Goal: Navigation & Orientation: Find specific page/section

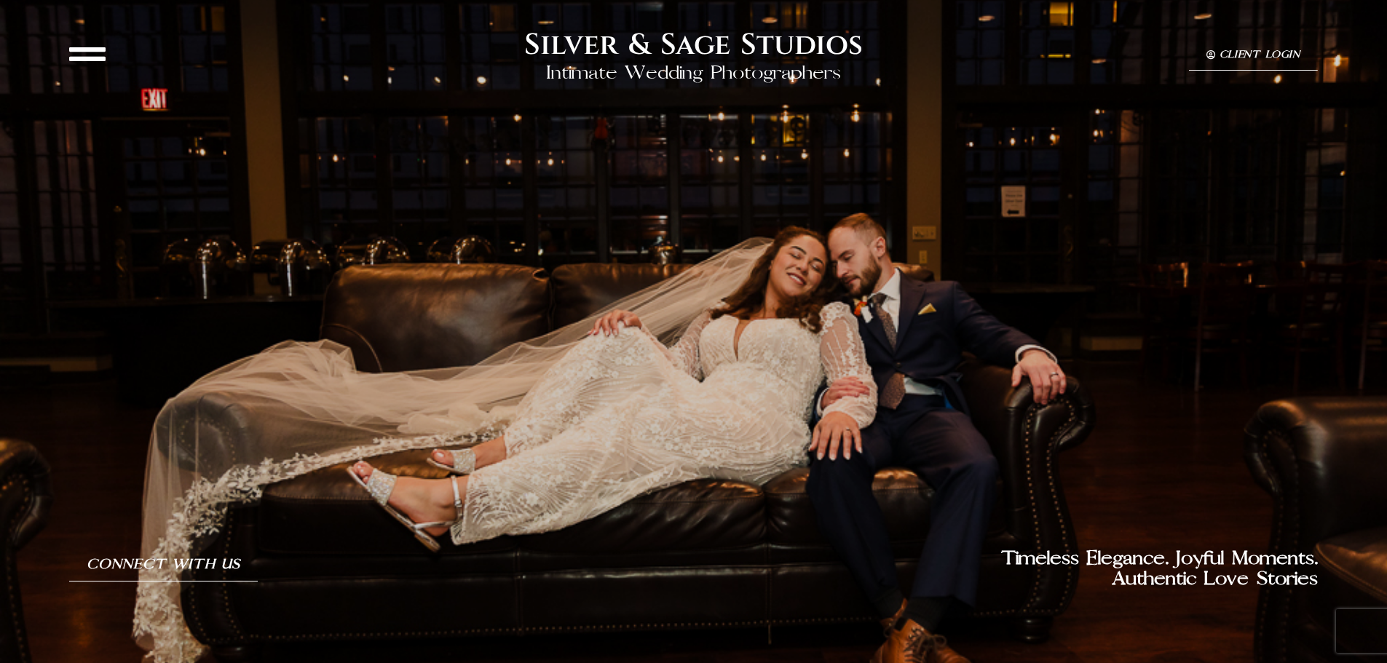
click at [100, 58] on icon at bounding box center [87, 54] width 36 height 36
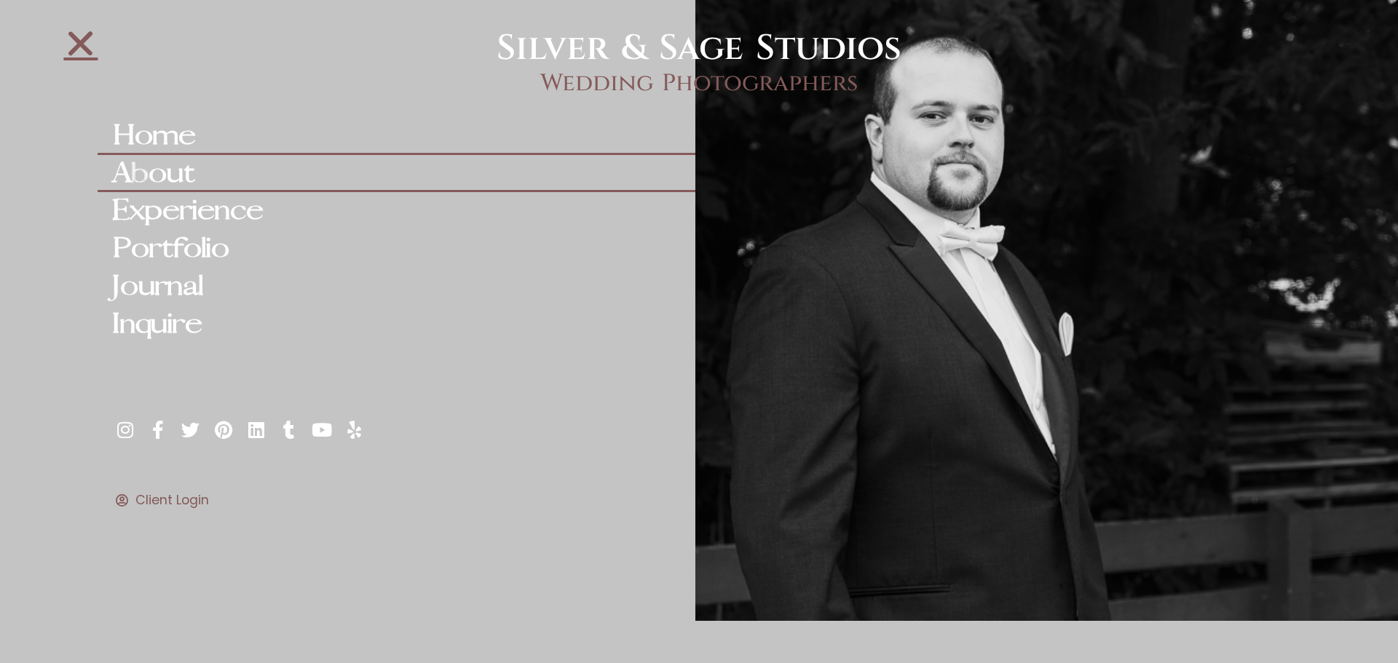
click at [161, 178] on link "About" at bounding box center [396, 174] width 597 height 38
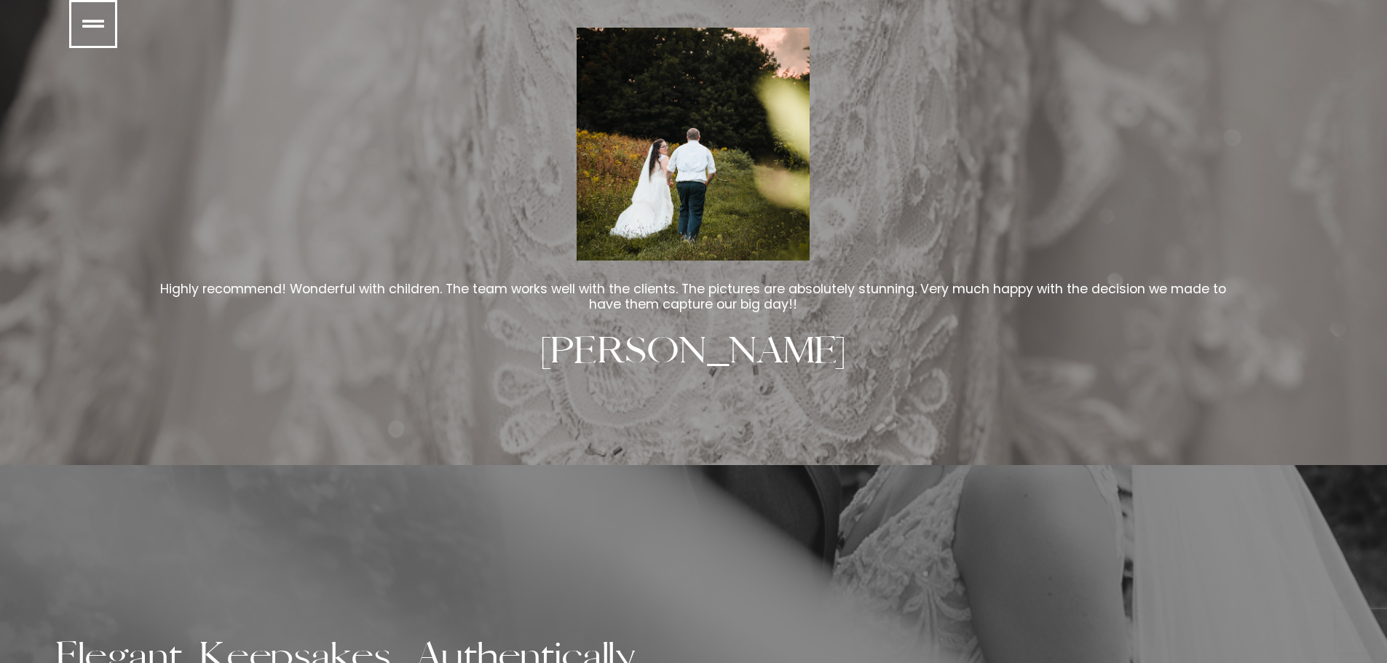
scroll to position [4725, 0]
